Goal: Task Accomplishment & Management: Complete application form

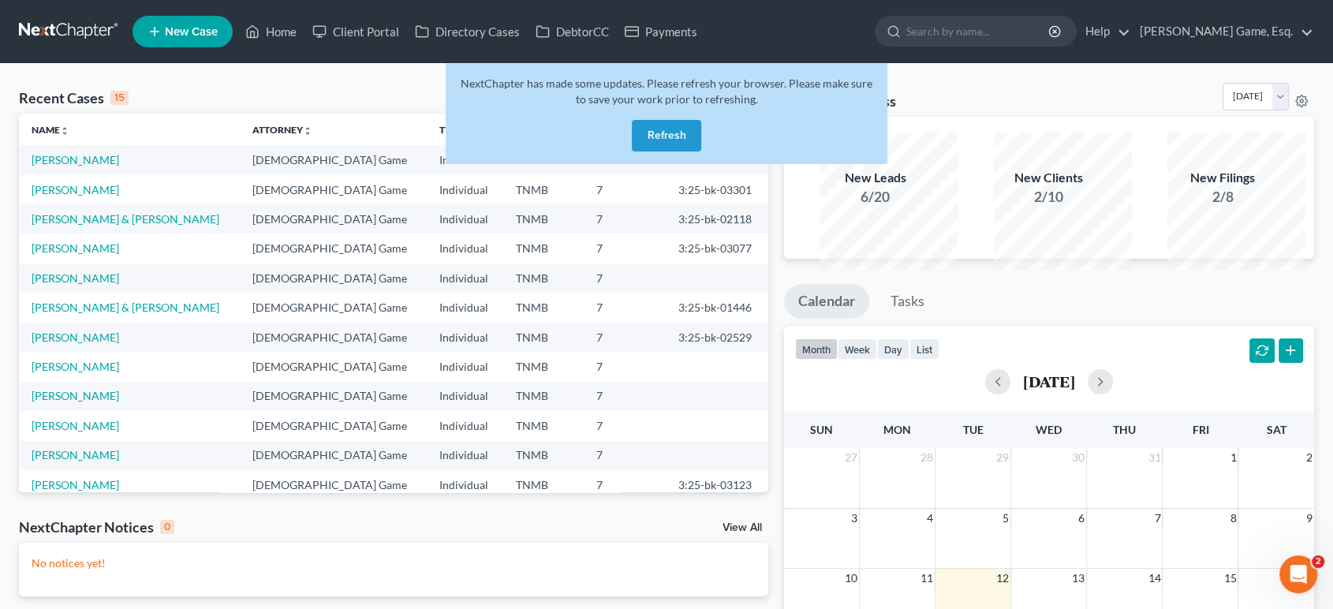
click at [678, 151] on button "Refresh" at bounding box center [666, 136] width 69 height 32
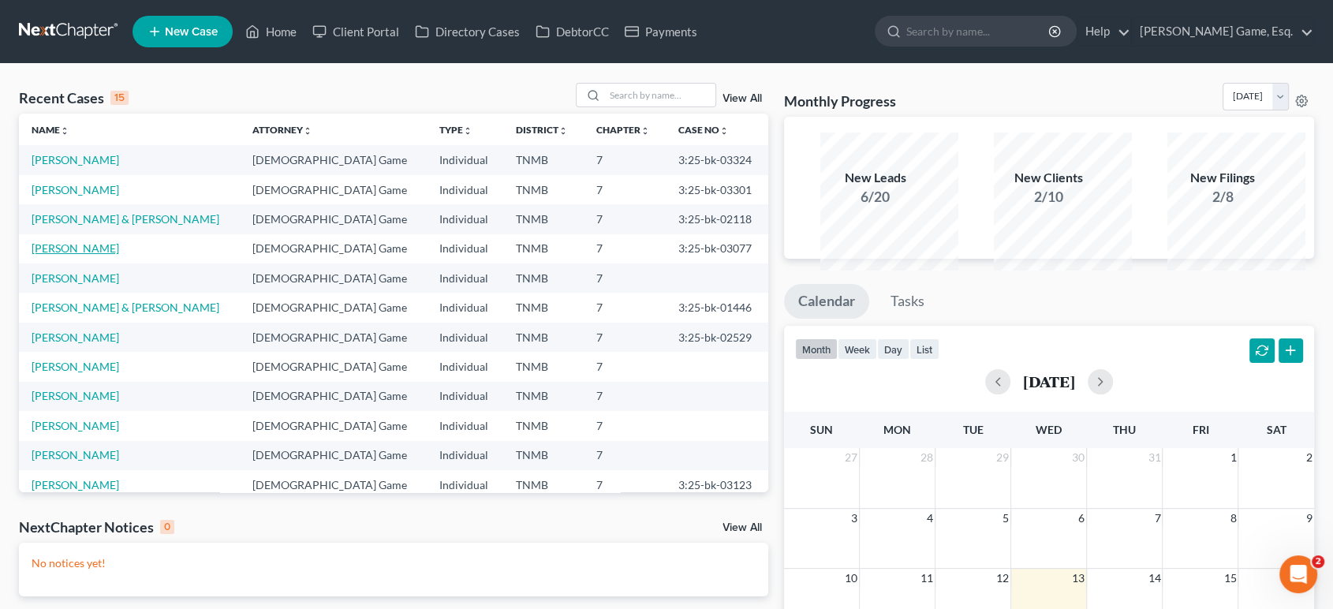
click at [60, 255] on link "[PERSON_NAME]" at bounding box center [76, 247] width 88 height 13
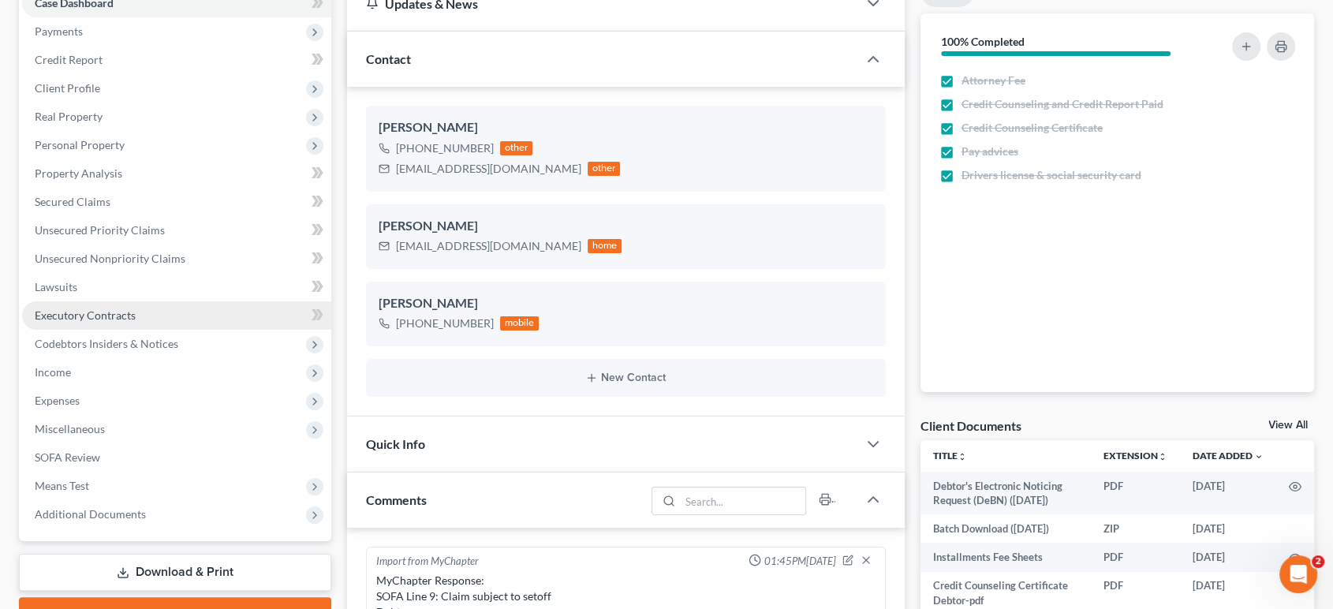
scroll to position [410, 0]
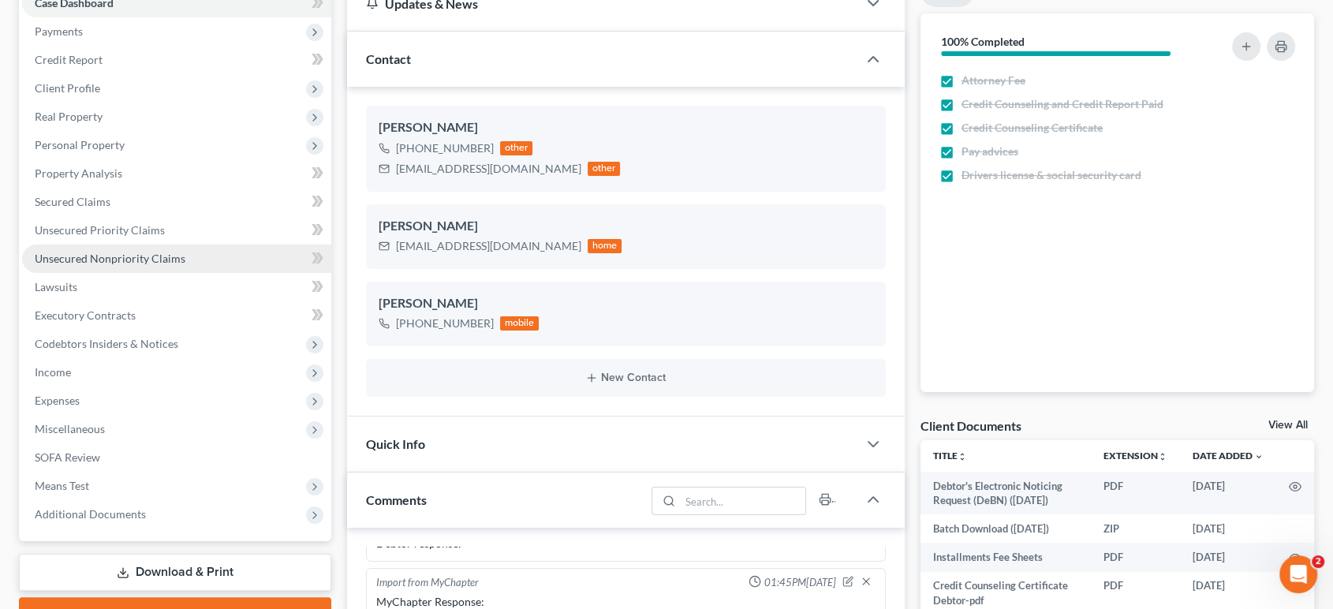
click at [133, 265] on span "Unsecured Nonpriority Claims" at bounding box center [110, 258] width 151 height 13
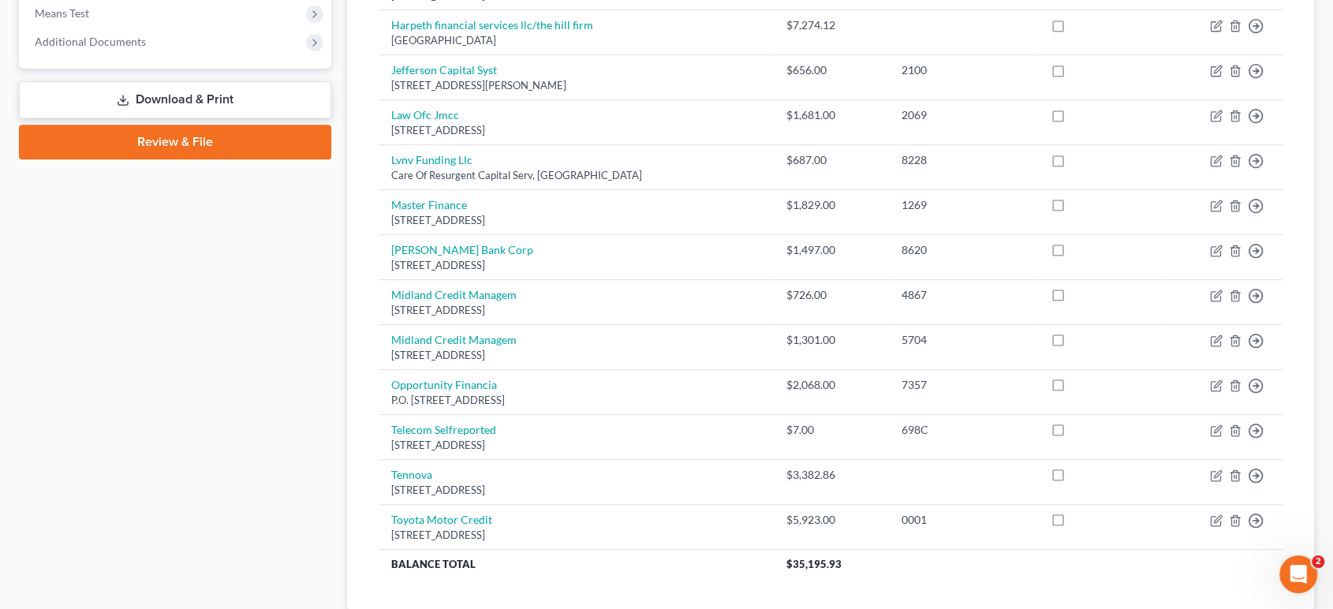
scroll to position [350, 0]
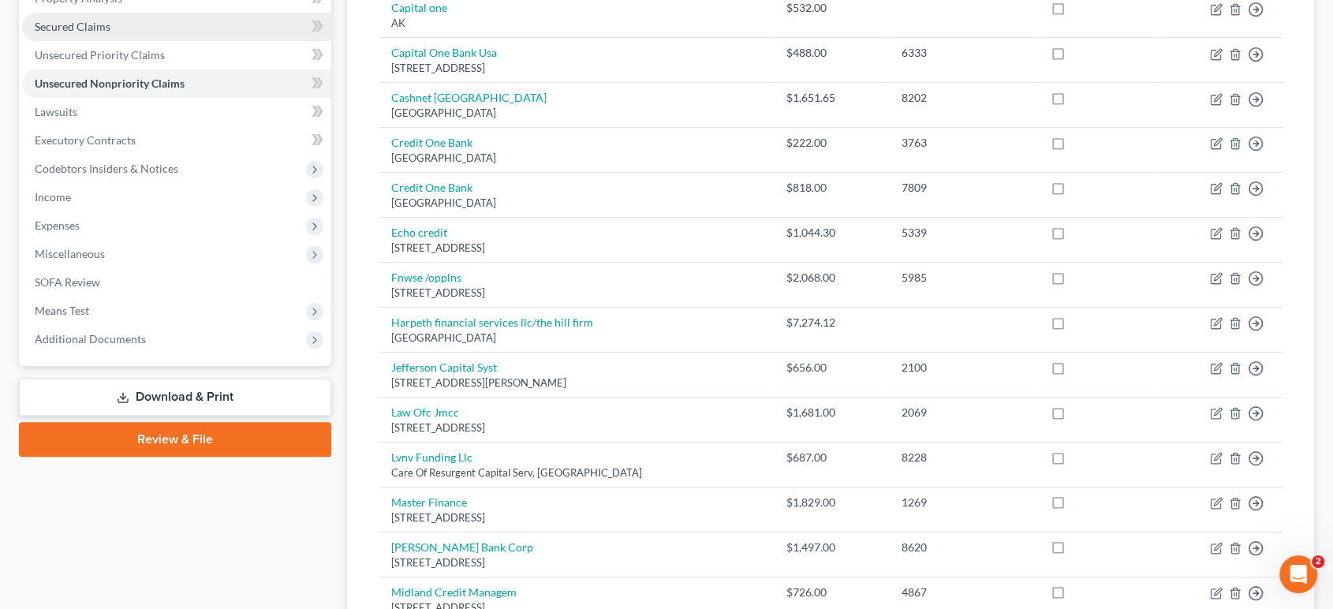
click at [90, 33] on span "Secured Claims" at bounding box center [73, 26] width 76 height 13
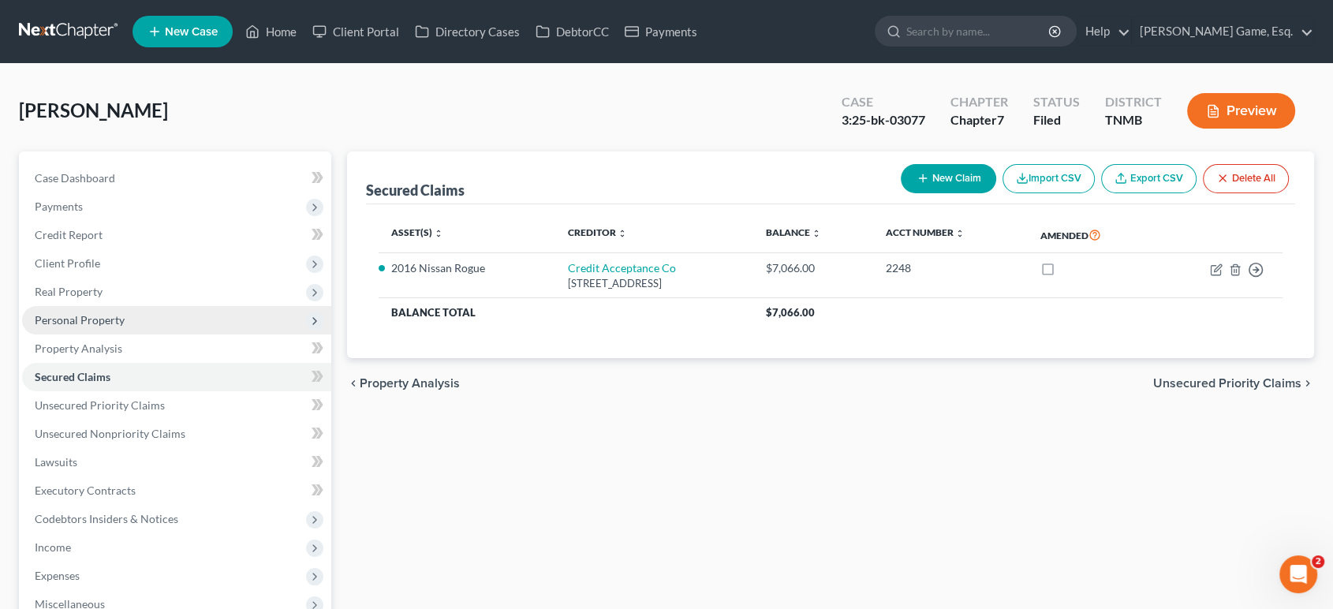
click at [87, 327] on span "Personal Property" at bounding box center [80, 319] width 90 height 13
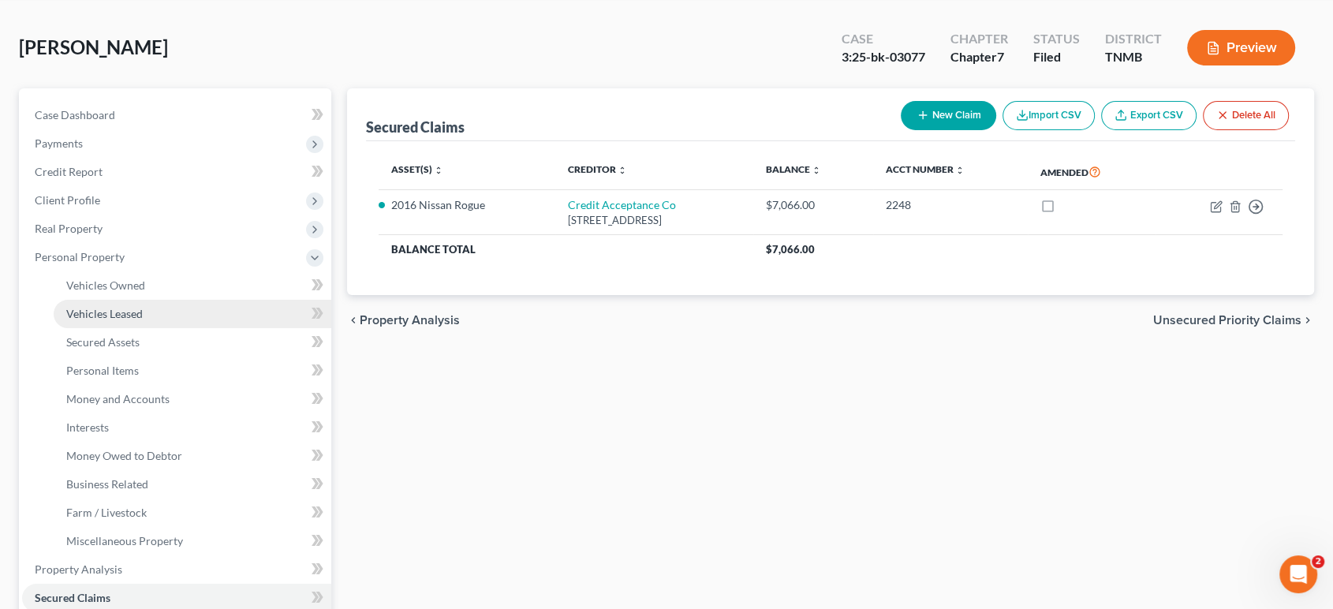
scroll to position [263, 0]
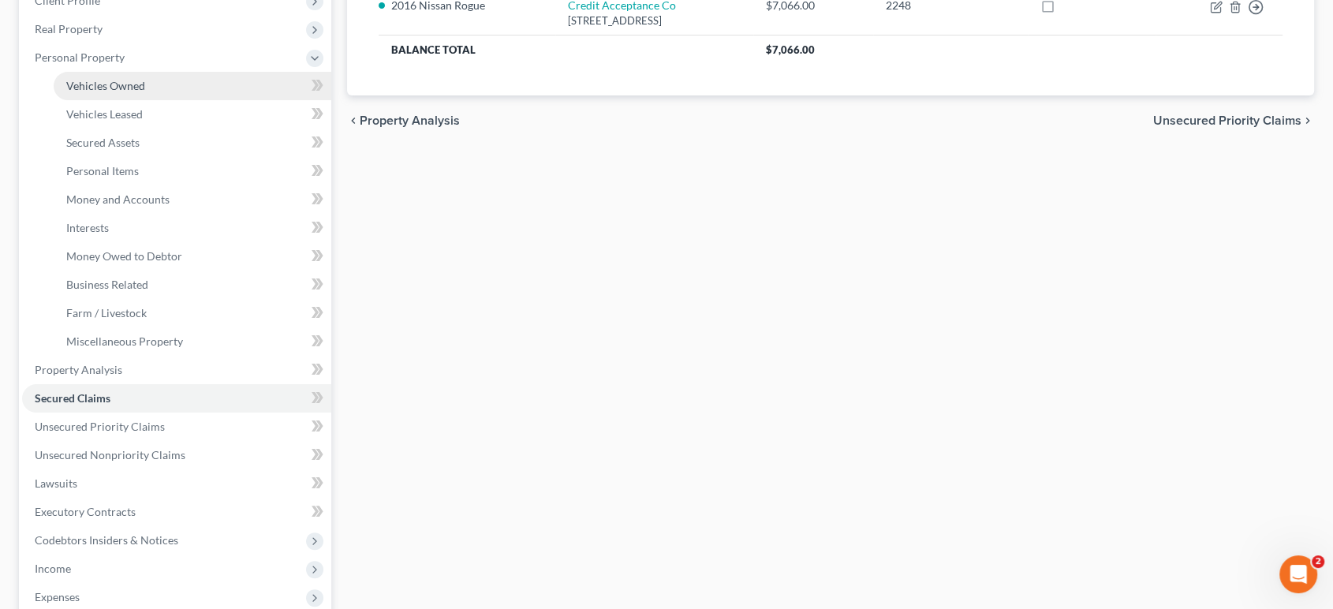
click at [145, 92] on span "Vehicles Owned" at bounding box center [105, 85] width 79 height 13
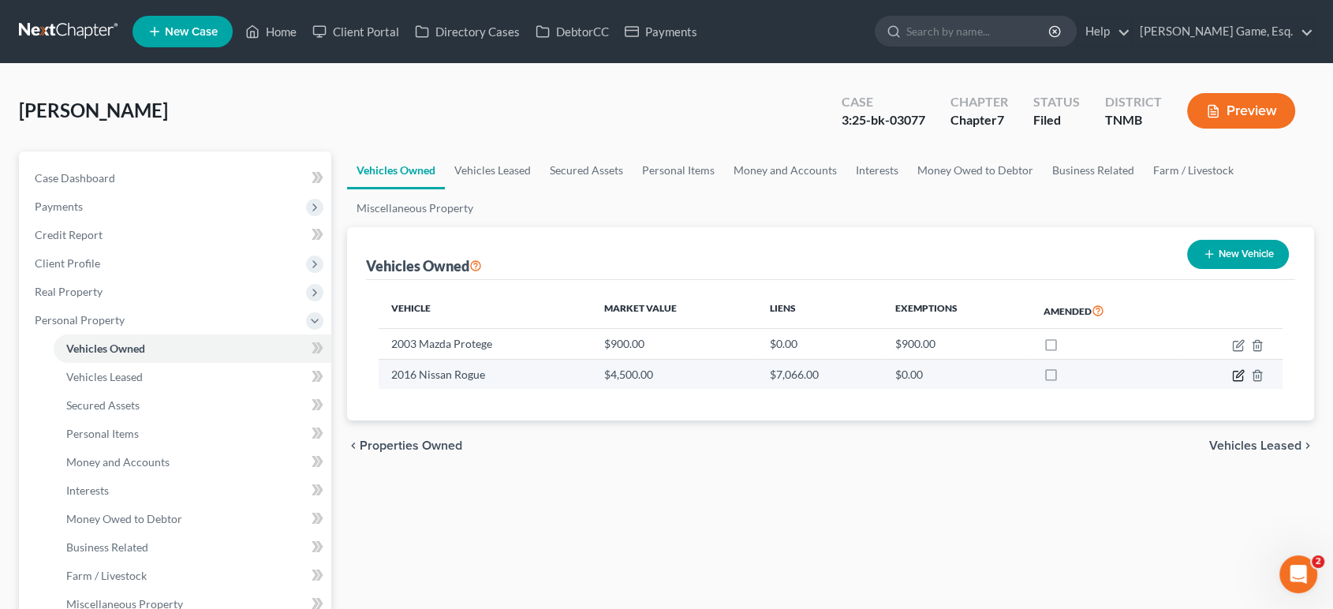
click at [1233, 381] on icon "button" at bounding box center [1237, 376] width 9 height 9
select select "0"
select select "10"
select select "2"
select select "0"
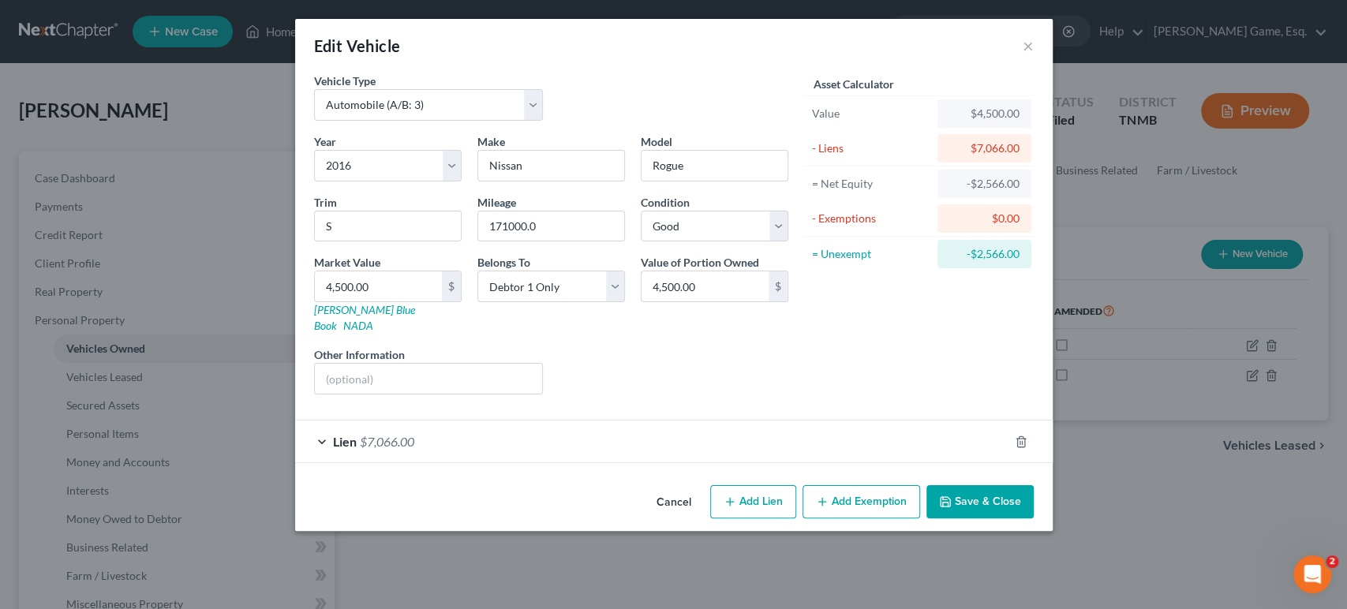
click at [568, 462] on div "Lien $7,066.00" at bounding box center [651, 441] width 713 height 42
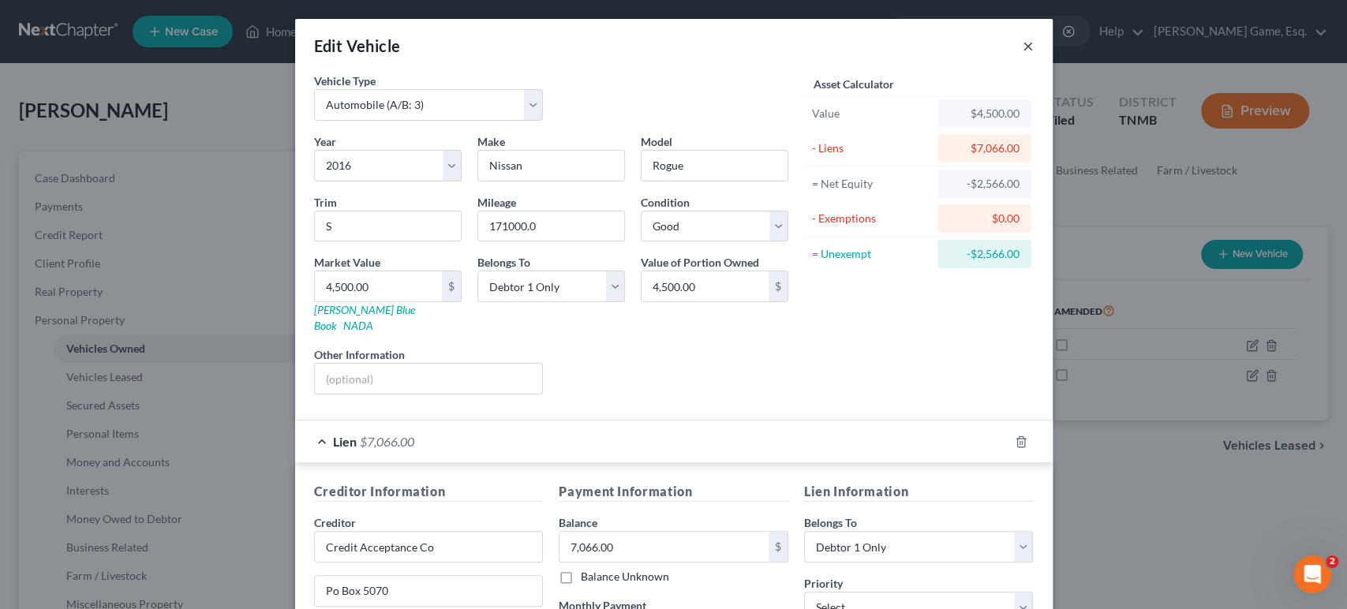
click at [1033, 55] on button "×" at bounding box center [1027, 45] width 11 height 19
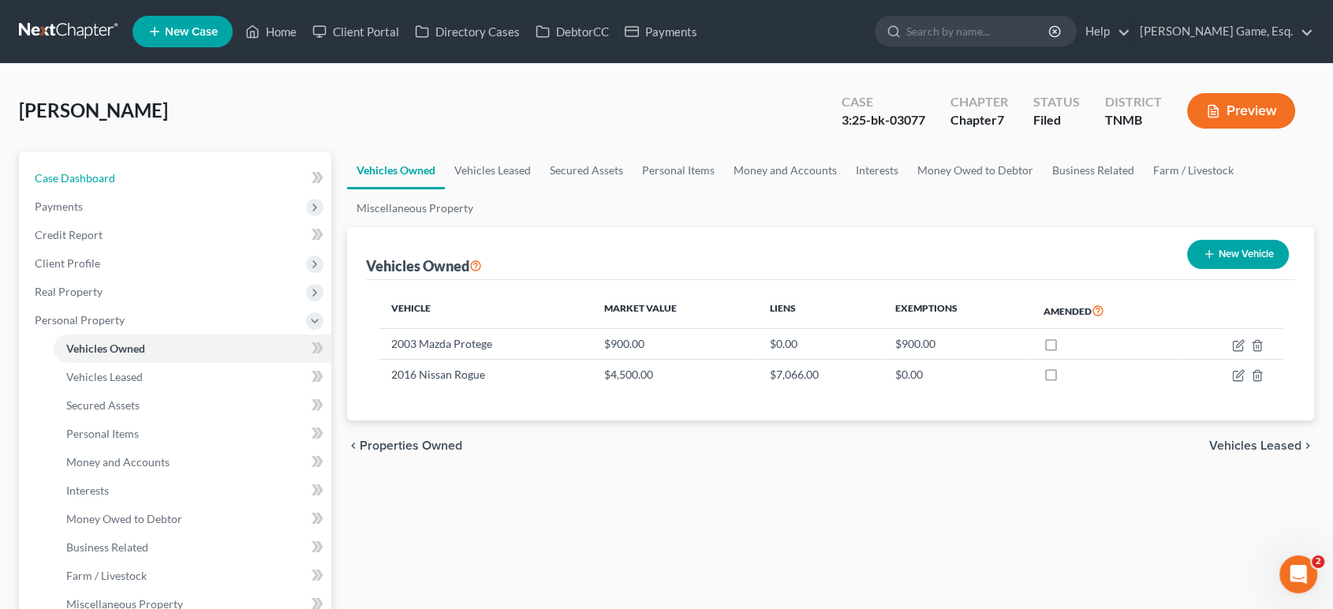
click at [107, 192] on link "Case Dashboard" at bounding box center [176, 178] width 309 height 28
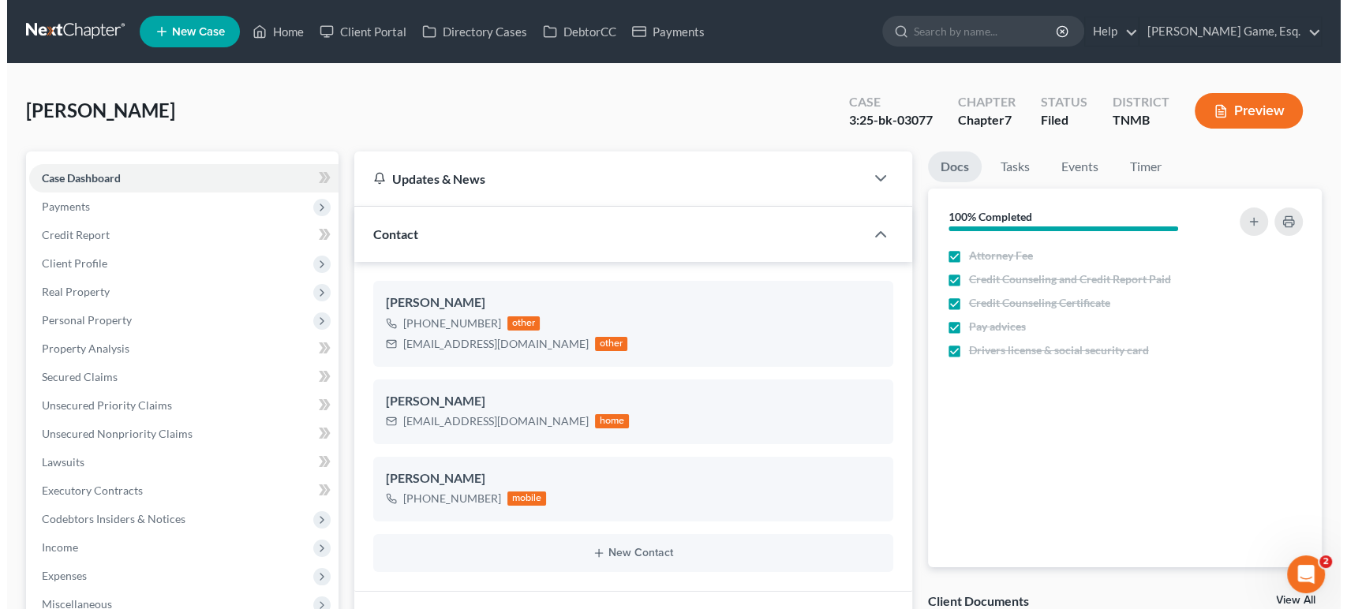
scroll to position [410, 0]
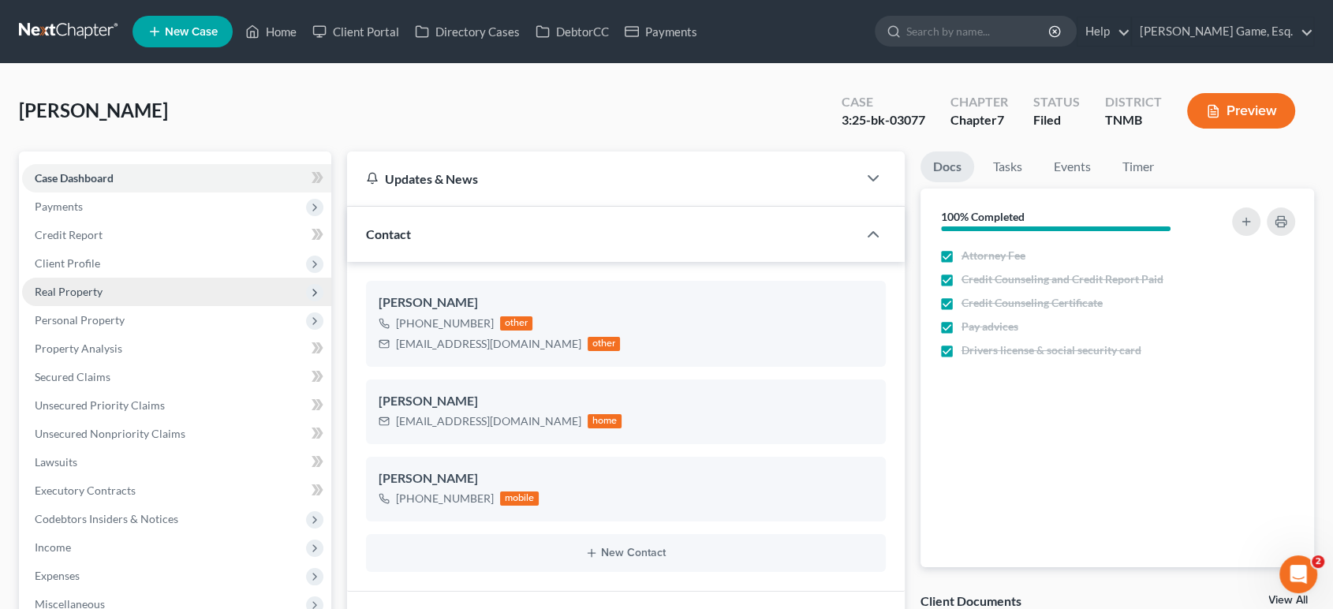
click at [103, 298] on span "Real Property" at bounding box center [69, 291] width 68 height 13
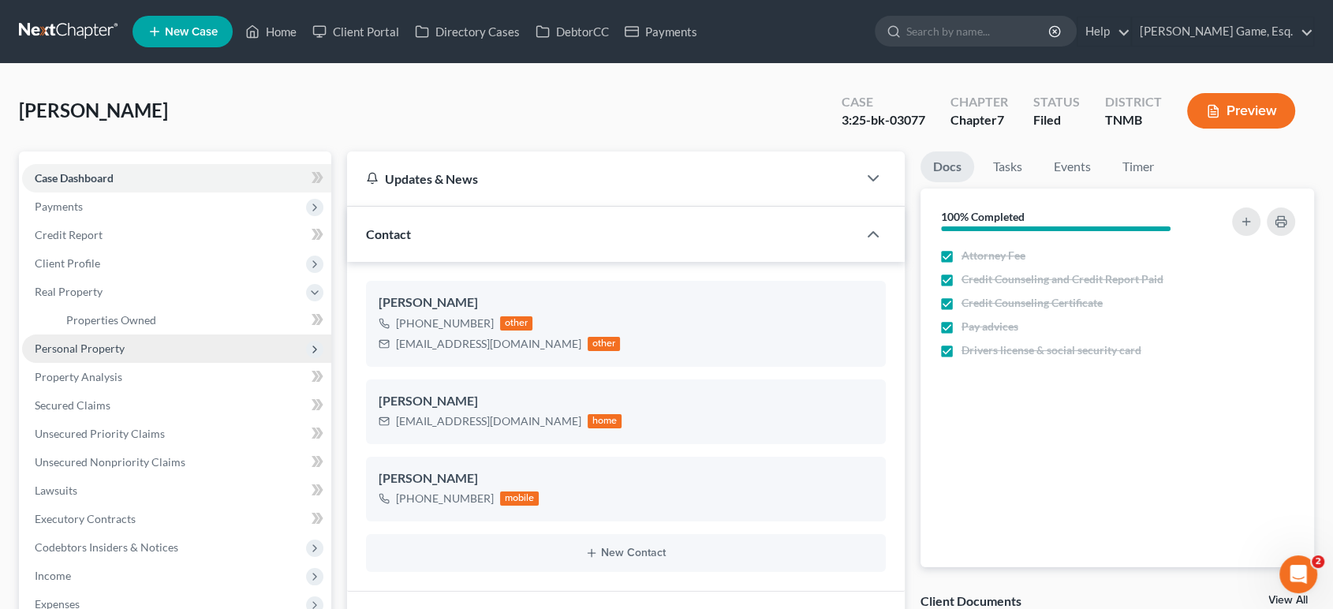
click at [167, 363] on span "Personal Property" at bounding box center [176, 349] width 309 height 28
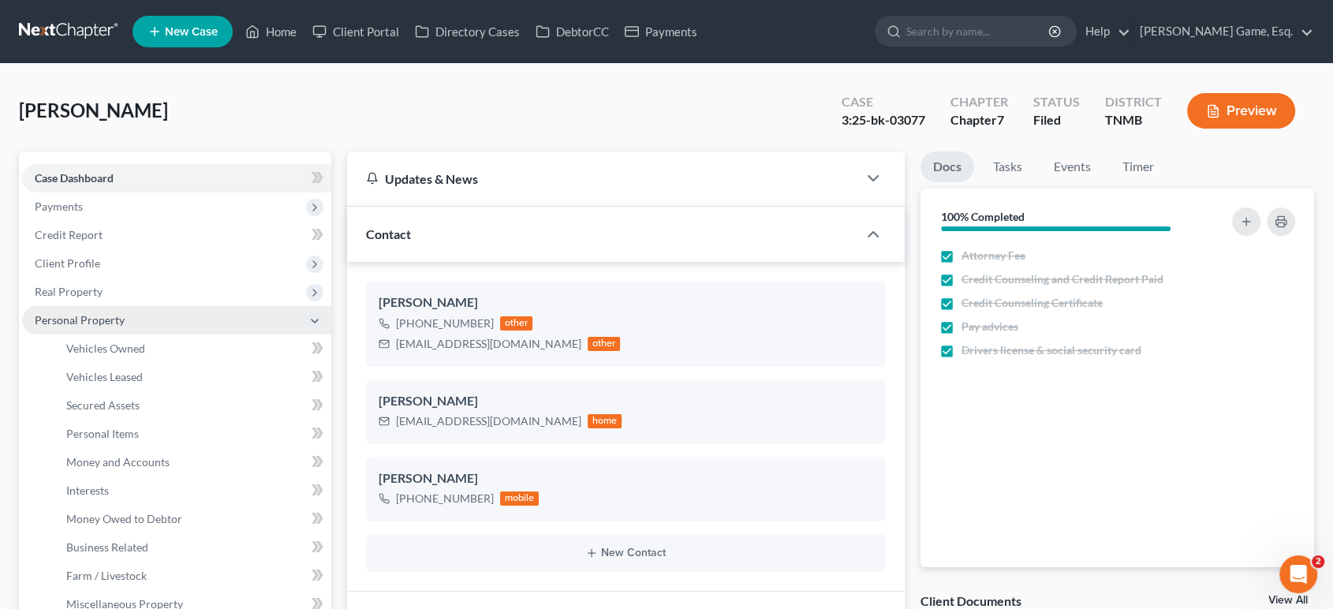
click at [173, 335] on span "Personal Property" at bounding box center [176, 320] width 309 height 28
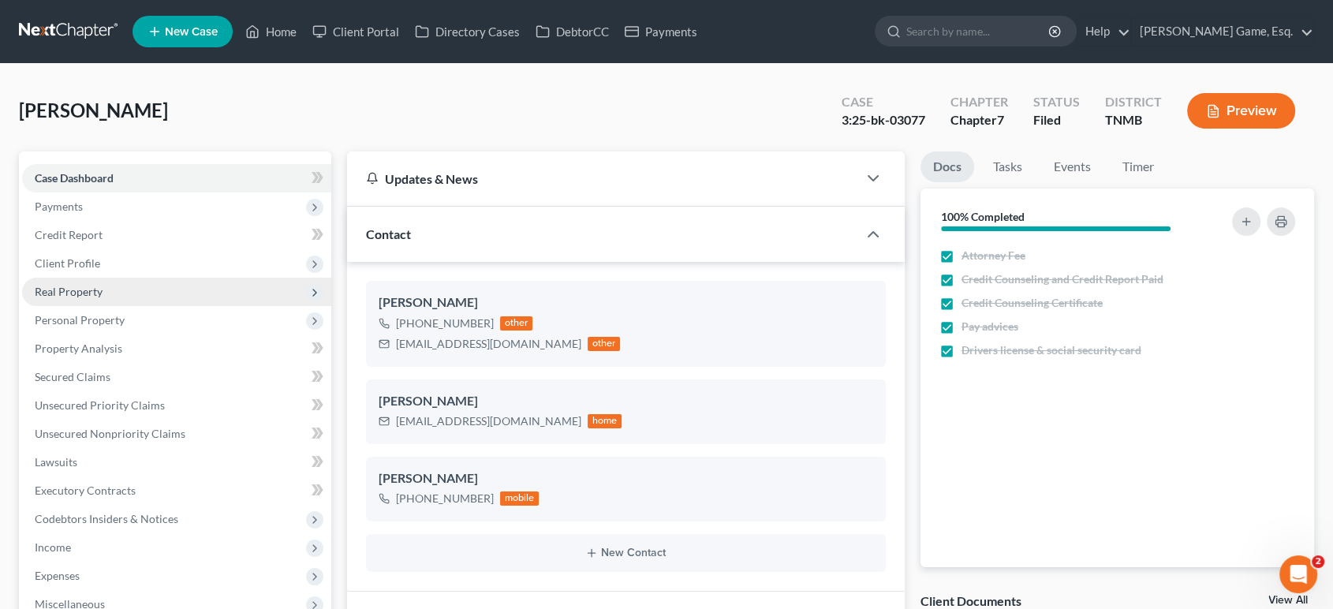
click at [168, 306] on span "Real Property" at bounding box center [176, 292] width 309 height 28
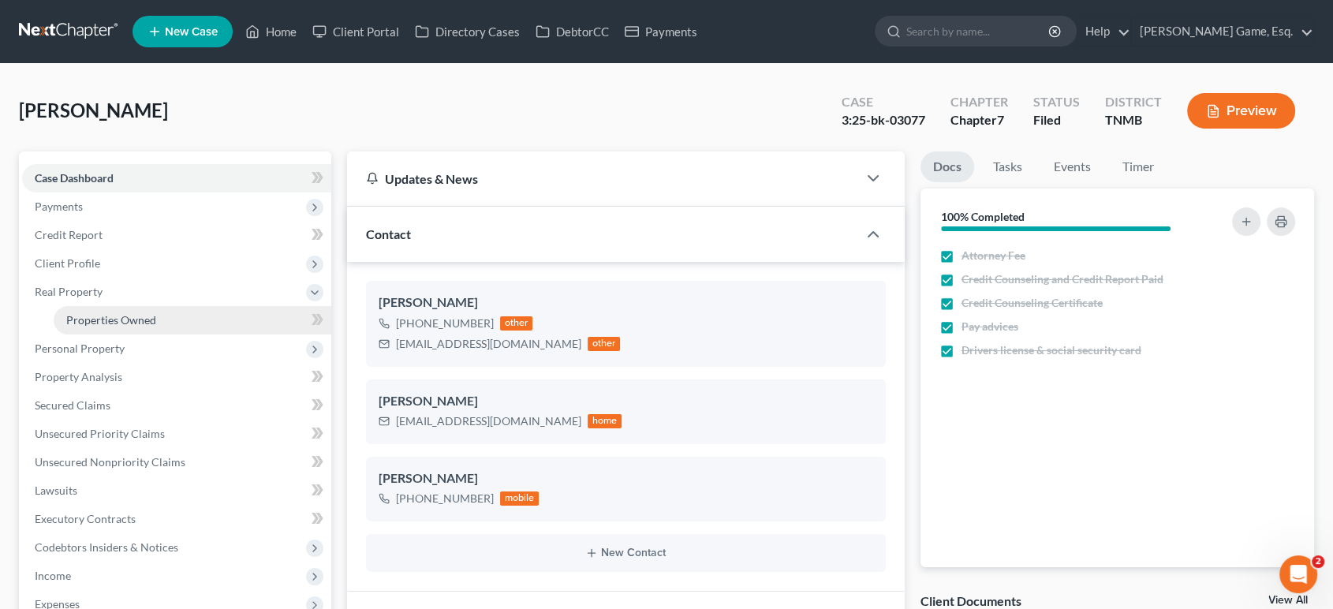
click at [179, 335] on link "Properties Owned" at bounding box center [193, 320] width 278 height 28
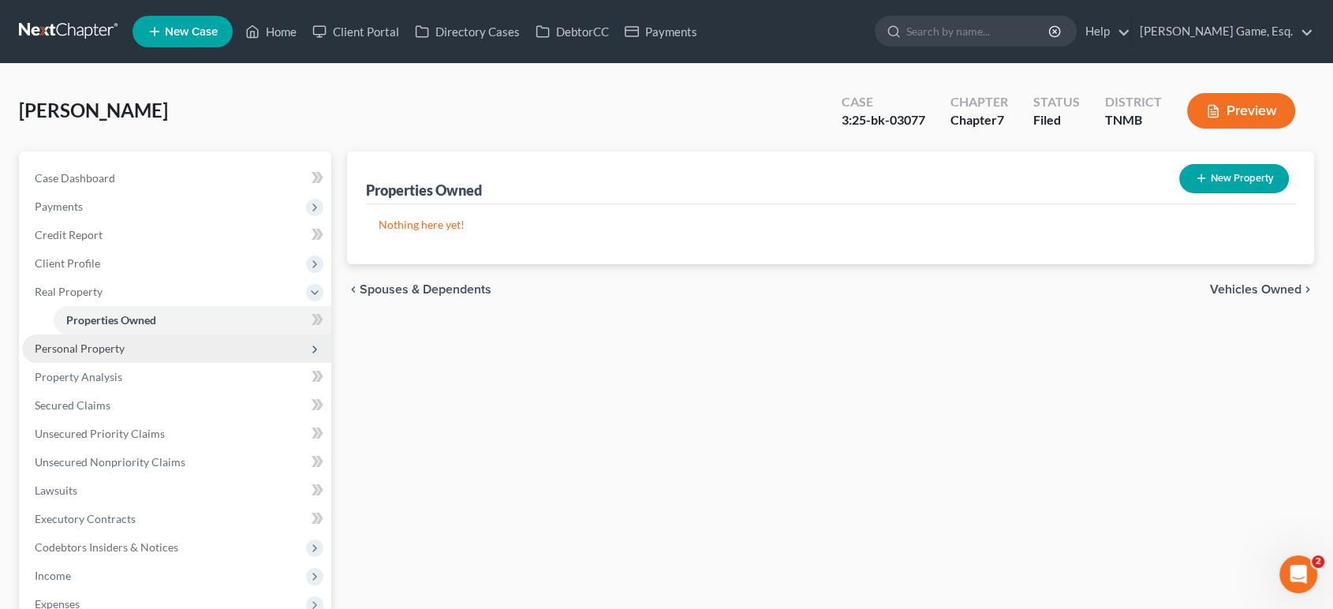
click at [204, 363] on span "Personal Property" at bounding box center [176, 349] width 309 height 28
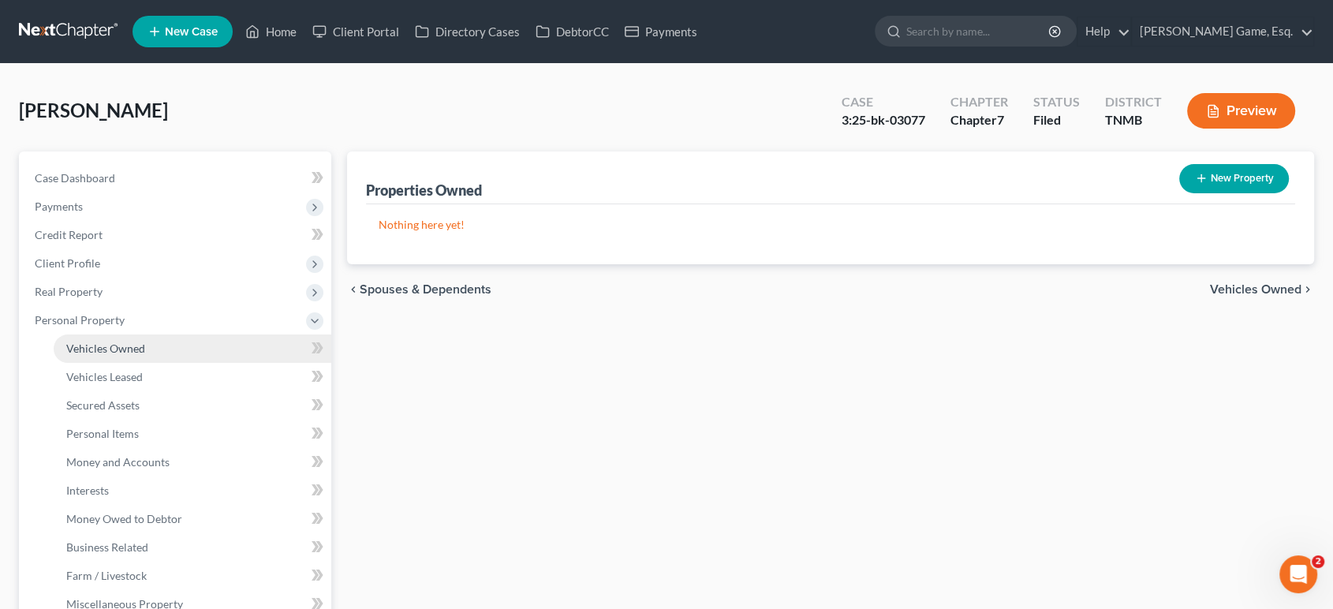
click at [185, 363] on link "Vehicles Owned" at bounding box center [193, 349] width 278 height 28
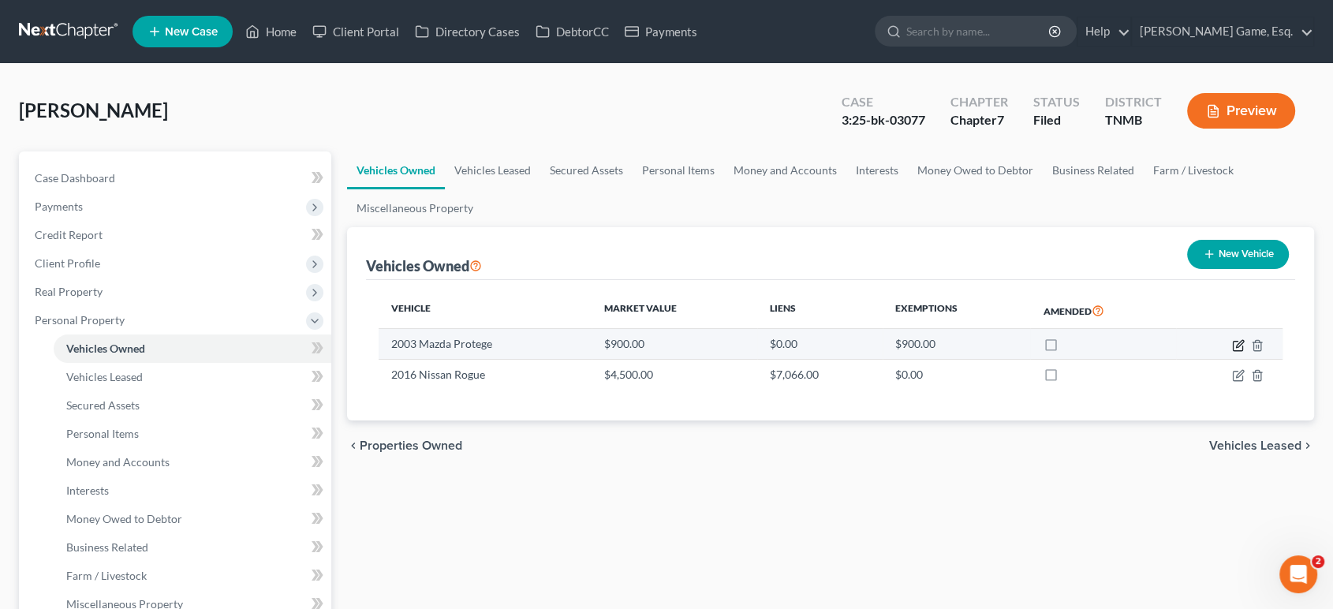
click at [1236, 347] on icon "button" at bounding box center [1239, 343] width 7 height 7
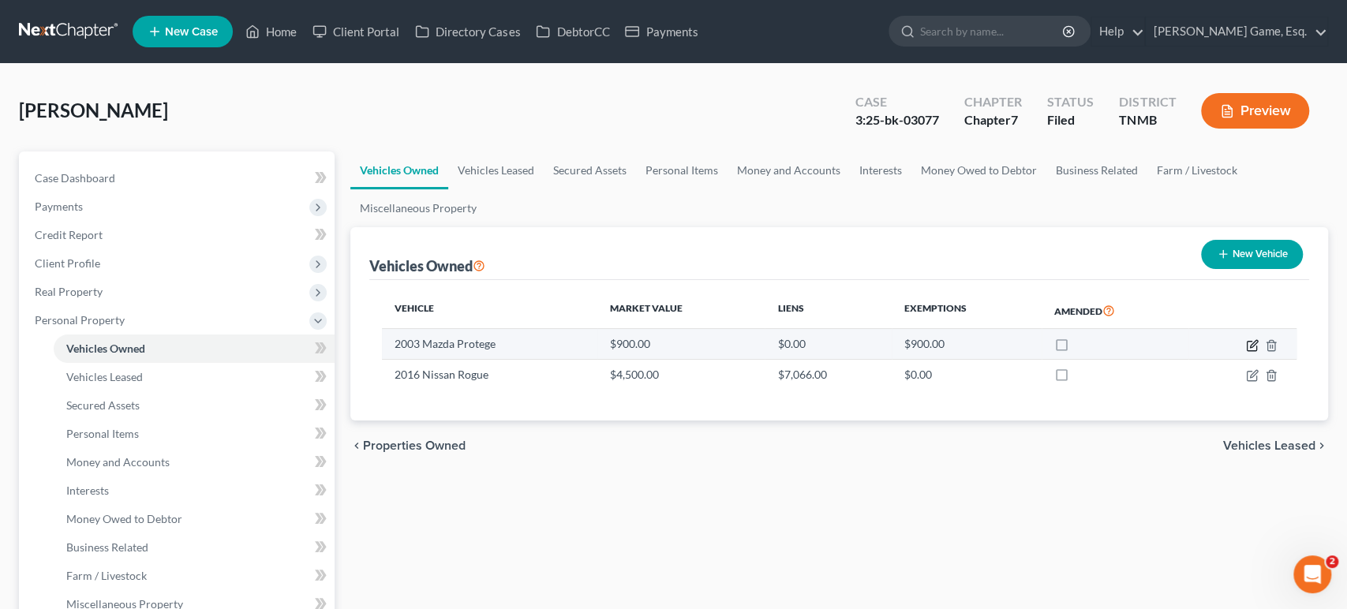
select select "0"
select select "23"
select select "4"
select select "0"
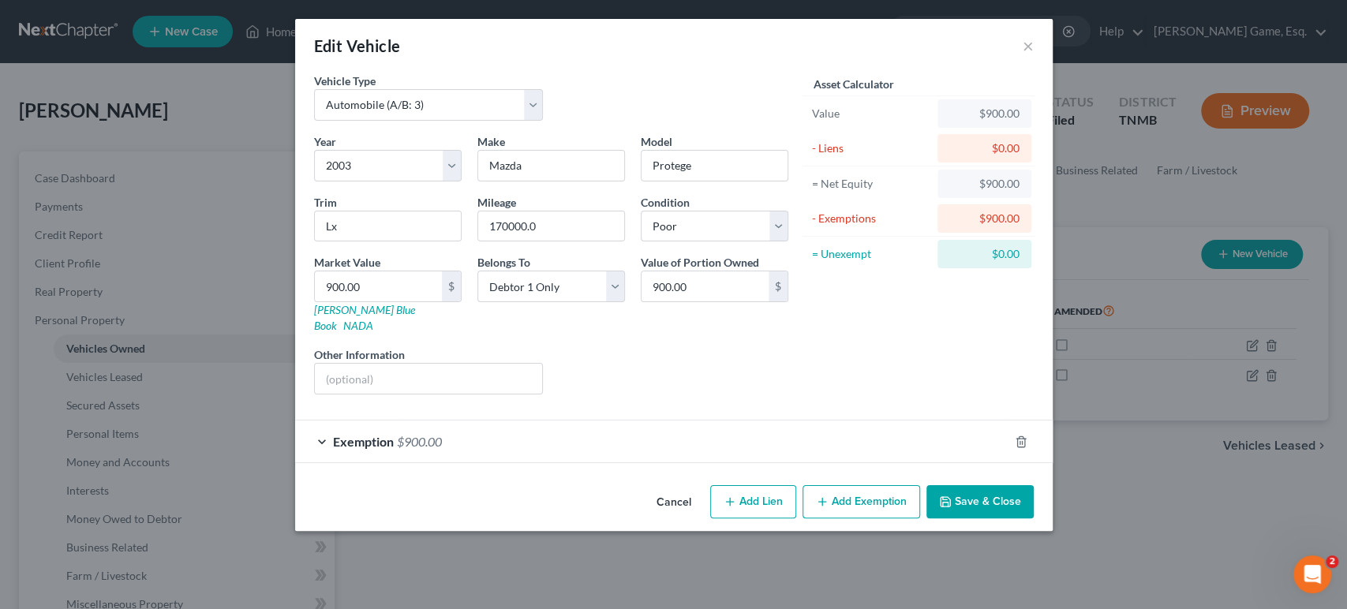
click at [473, 462] on div "Exemption $900.00" at bounding box center [651, 441] width 713 height 42
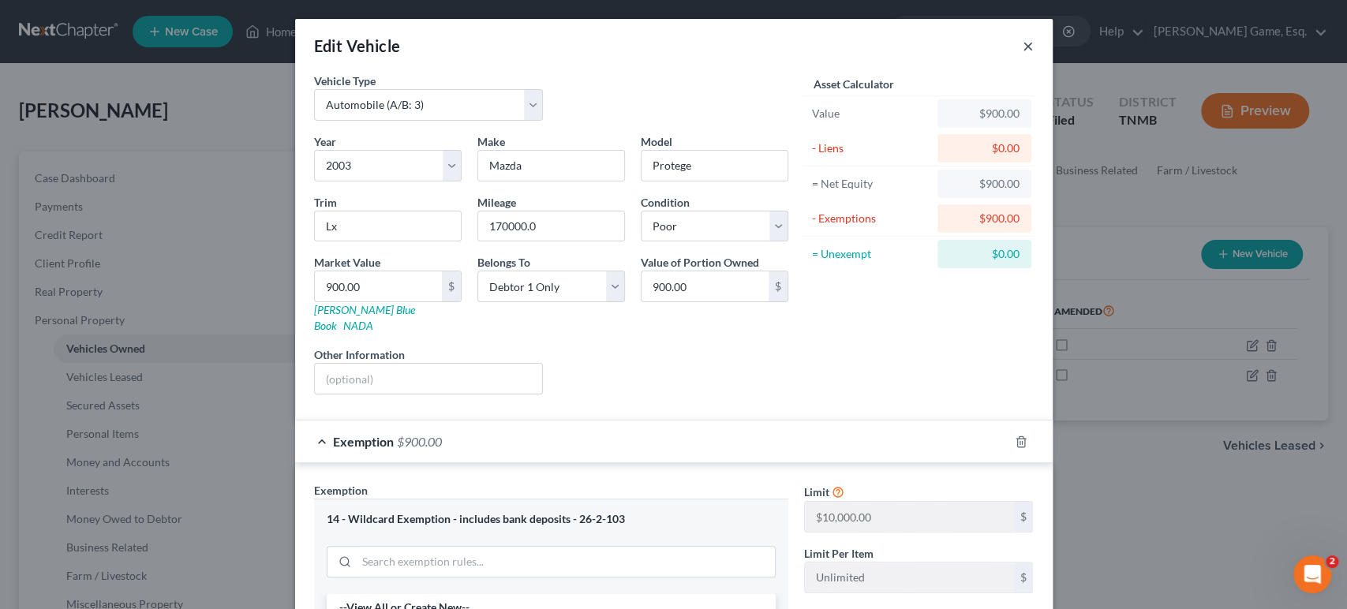
click at [1033, 55] on button "×" at bounding box center [1027, 45] width 11 height 19
